Goal: Check status

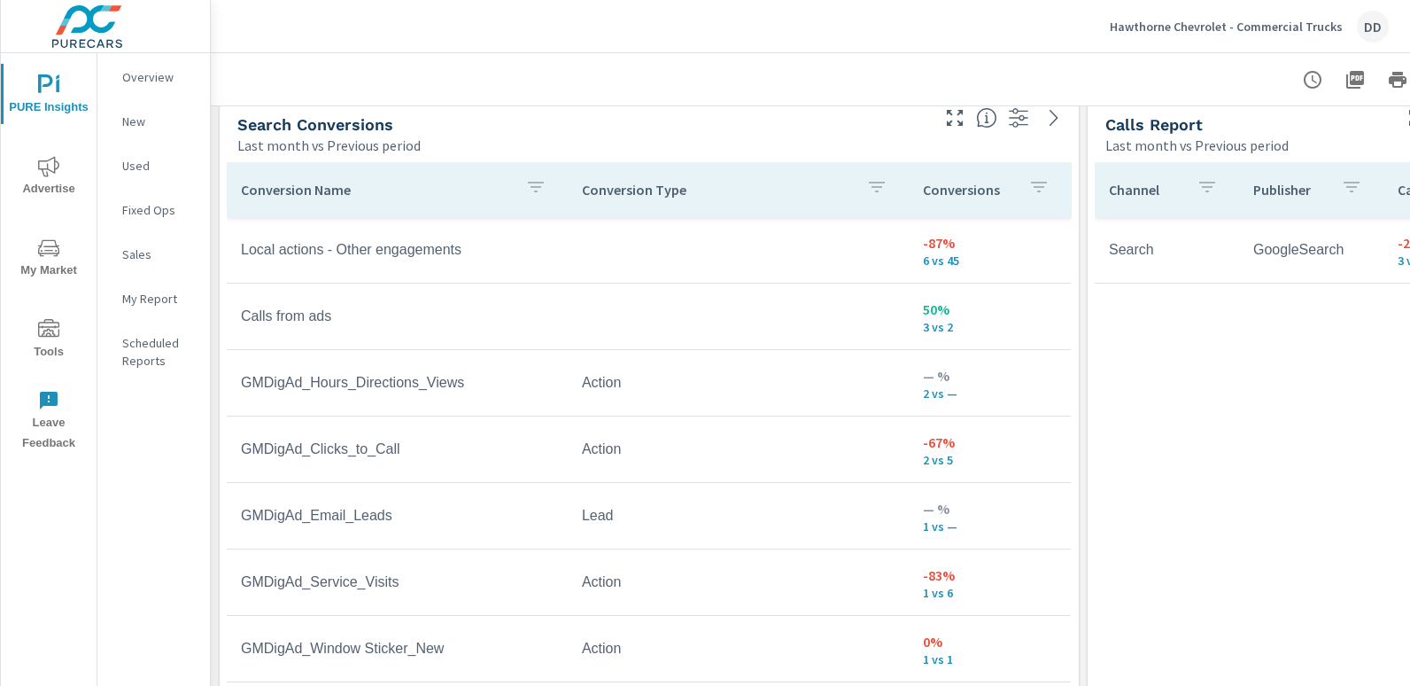
scroll to position [826, 0]
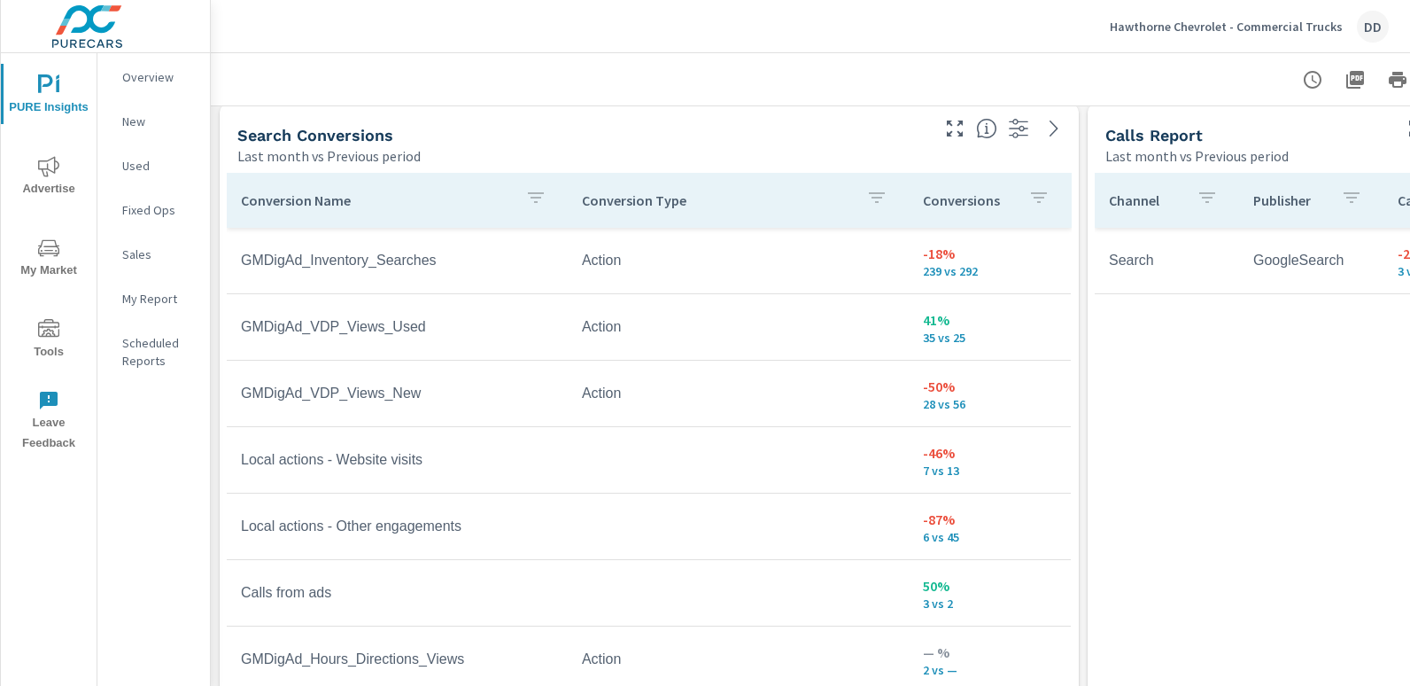
scroll to position [283, 0]
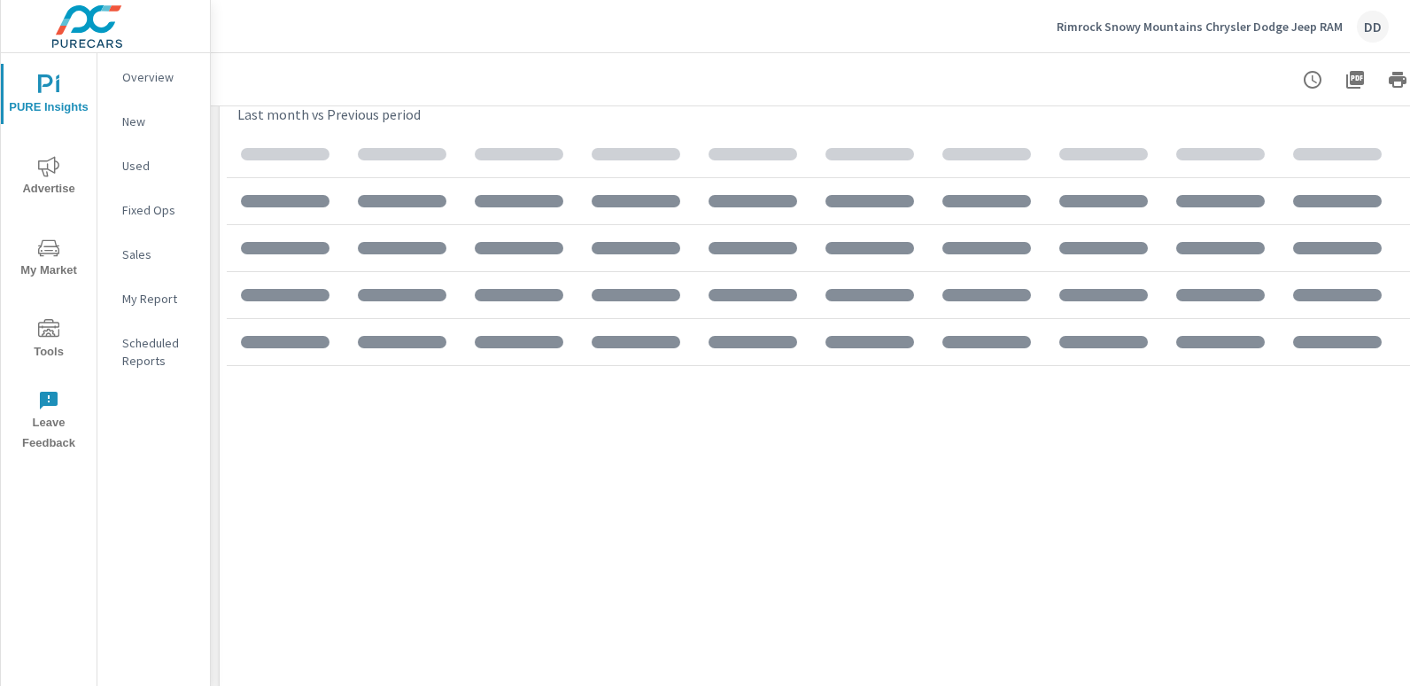
scroll to position [2277, 1338]
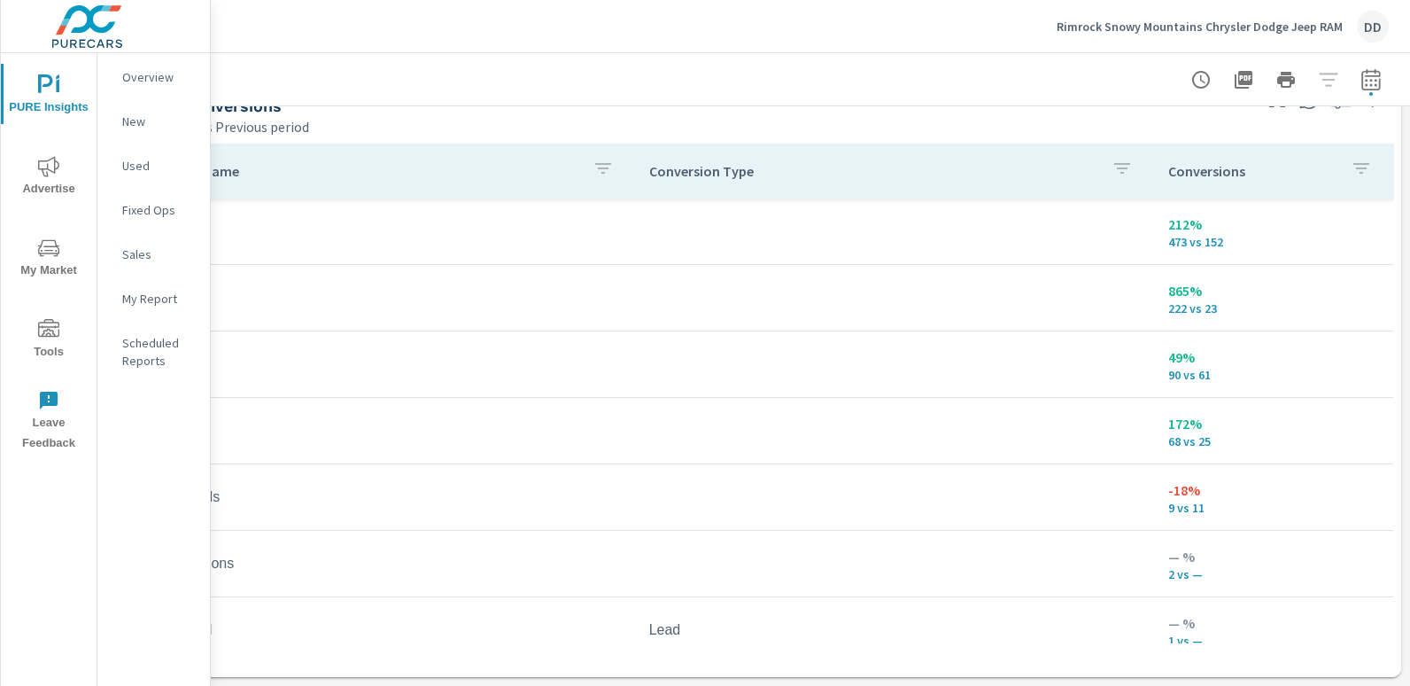
scroll to position [22, 0]
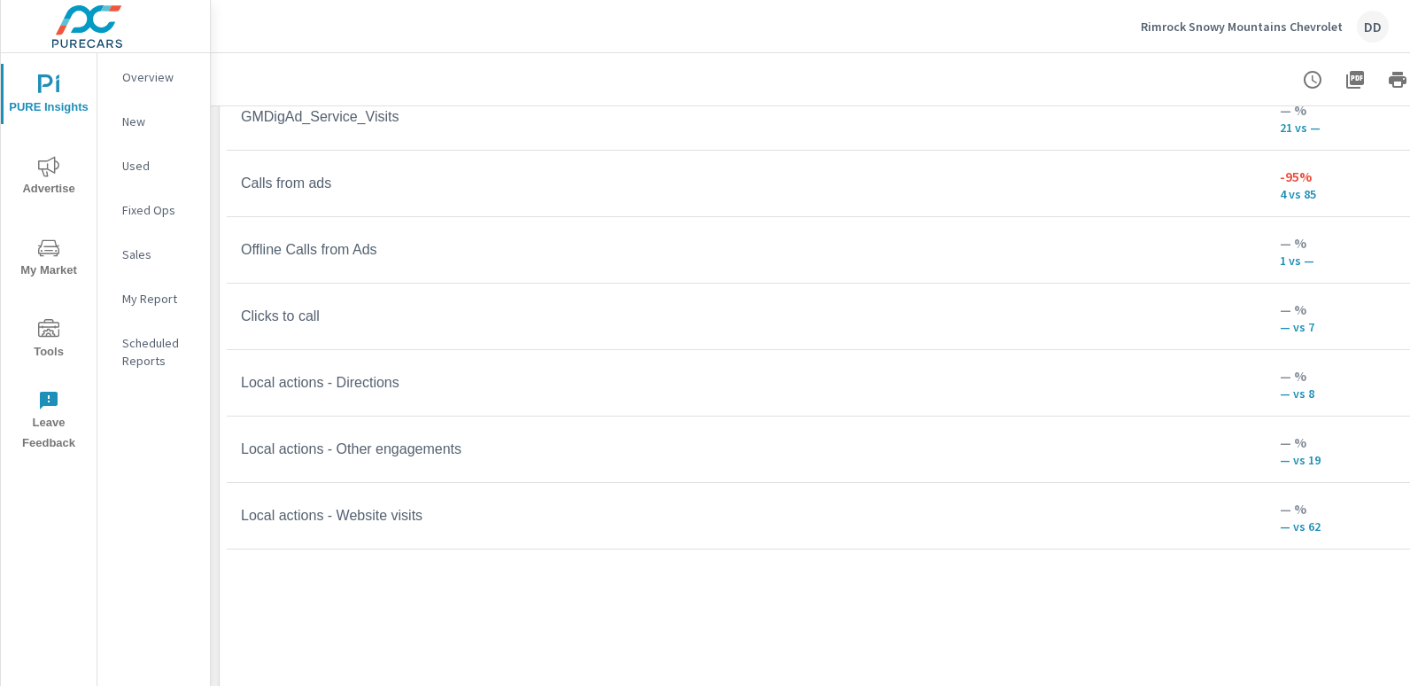
scroll to position [1393, 0]
